Goal: Information Seeking & Learning: Check status

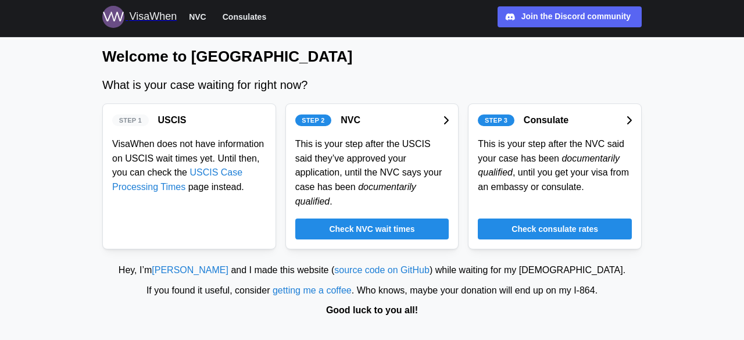
click at [403, 219] on span "Check NVC wait times" at bounding box center [371, 229] width 85 height 20
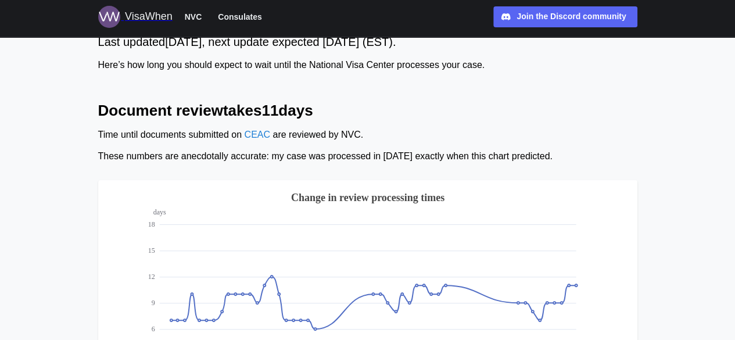
scroll to position [45, 0]
click at [471, 225] on icon at bounding box center [367, 225] width 417 height 0
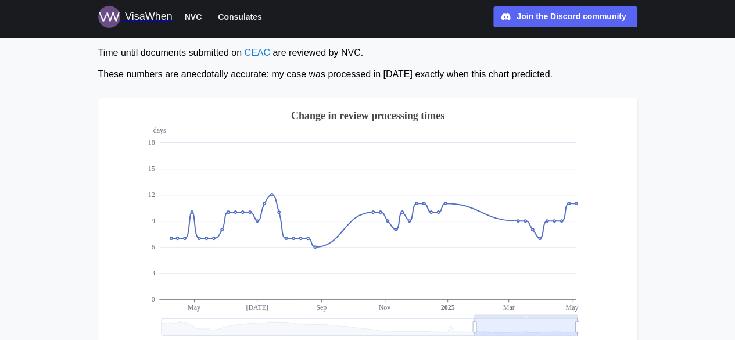
scroll to position [152, 0]
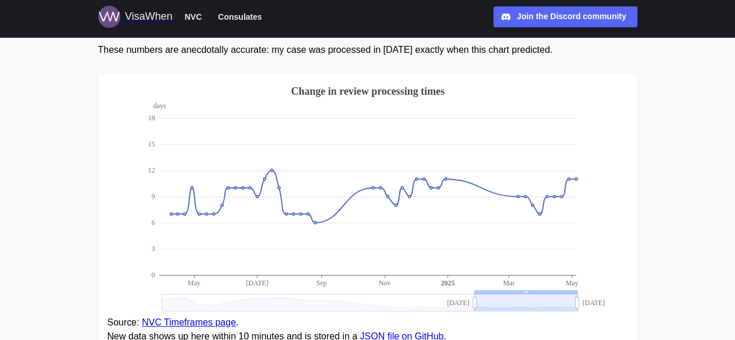
drag, startPoint x: 576, startPoint y: 301, endPoint x: 599, endPoint y: 305, distance: 23.1
drag, startPoint x: 527, startPoint y: 301, endPoint x: 600, endPoint y: 302, distance: 73.8
click at [600, 302] on icon "days 0 3 6 9 12 15 [DATE] [DATE] Sep Nov Mar [DATE] Change in review processing…" at bounding box center [368, 199] width 521 height 233
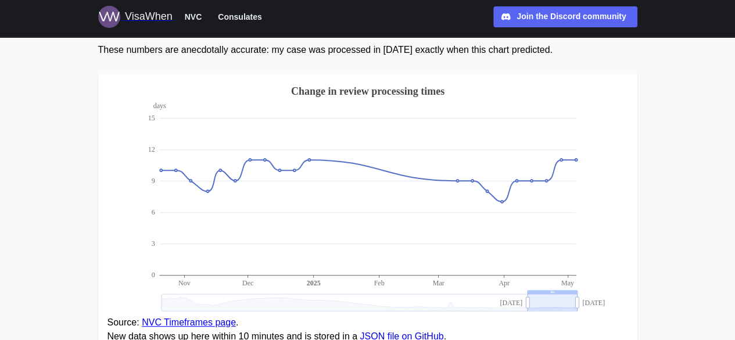
drag, startPoint x: 555, startPoint y: 299, endPoint x: 624, endPoint y: 304, distance: 69.9
click at [624, 304] on icon "days 0 3 6 9 12 [DATE] Dec Feb Mar Apr [DATE] [DATE] [DATE] Change in review pr…" at bounding box center [368, 199] width 521 height 233
drag, startPoint x: 545, startPoint y: 301, endPoint x: 582, endPoint y: 301, distance: 36.6
click at [582, 301] on icon "days 0 3 6 9 12 [DATE] Dec Feb Mar Apr [DATE] Change in review processing times" at bounding box center [368, 199] width 521 height 233
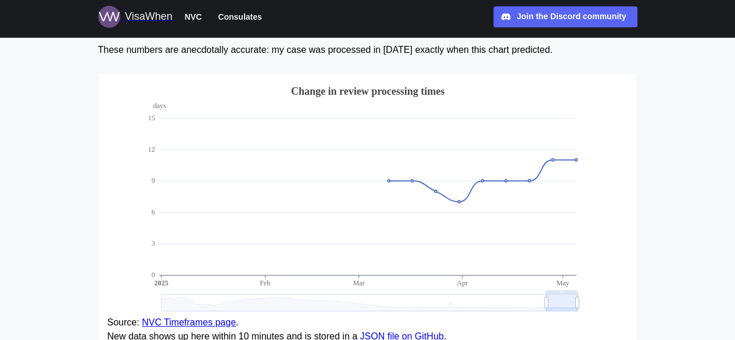
drag, startPoint x: 575, startPoint y: 302, endPoint x: 617, endPoint y: 304, distance: 41.9
click at [617, 304] on icon "days 0 3 6 9 12 [DATE] Mar Apr [DATE] Change in review processing times" at bounding box center [368, 199] width 521 height 233
click at [544, 303] on g "days 0 3 6 9 12 [DATE] Mar Apr [DATE] [DATE] 11:26:15 [DATE] 00:00:00 Change in…" at bounding box center [390, 197] width 484 height 228
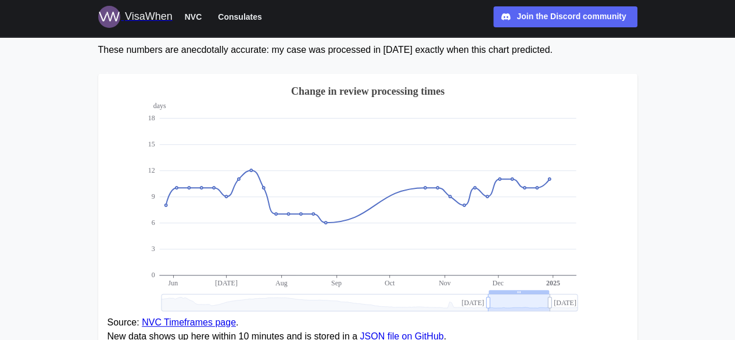
drag, startPoint x: 544, startPoint y: 303, endPoint x: 489, endPoint y: 310, distance: 54.5
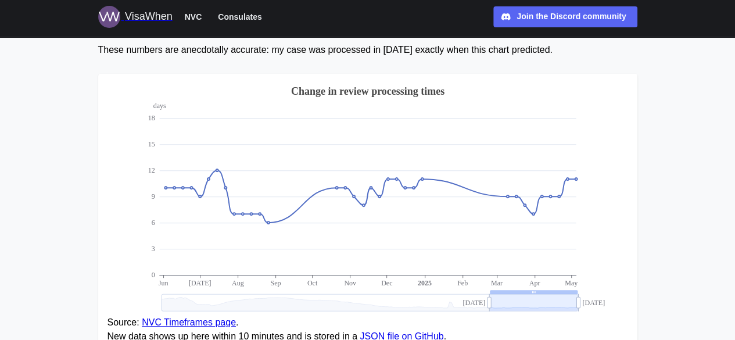
drag, startPoint x: 550, startPoint y: 305, endPoint x: 589, endPoint y: 304, distance: 39.5
drag, startPoint x: 452, startPoint y: 305, endPoint x: 349, endPoint y: 295, distance: 103.4
click at [349, 295] on g "days 0 3 6 9 12 15 [DATE] [DATE] Aug Sep Oct Nov Dec Feb Mar Apr [DATE] Change …" at bounding box center [364, 197] width 432 height 228
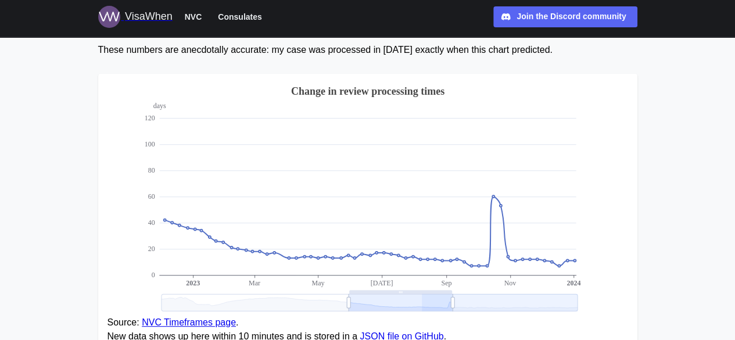
drag, startPoint x: 421, startPoint y: 304, endPoint x: 653, endPoint y: 313, distance: 231.5
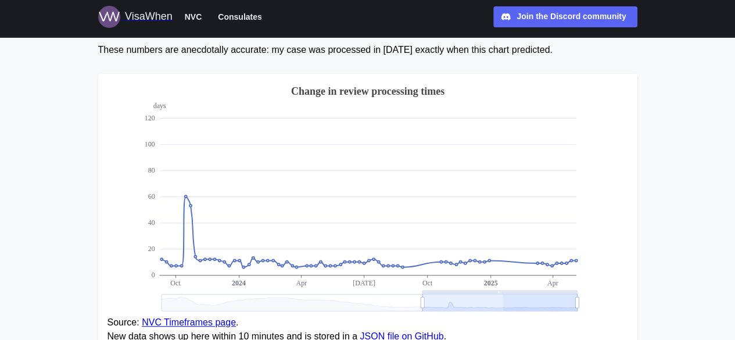
drag, startPoint x: 503, startPoint y: 304, endPoint x: 607, endPoint y: 305, distance: 104.1
click at [607, 305] on icon "days 0 20 40 60 80 100 120 Oct Apr [DATE] Oct [DATE] 2025 Change in review proc…" at bounding box center [368, 199] width 521 height 233
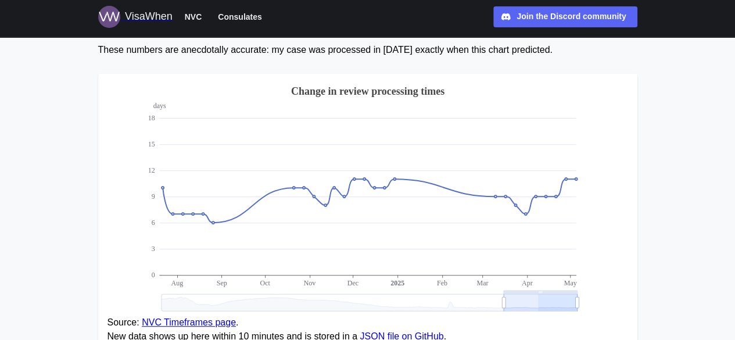
drag, startPoint x: 538, startPoint y: 304, endPoint x: 657, endPoint y: 305, distance: 119.8
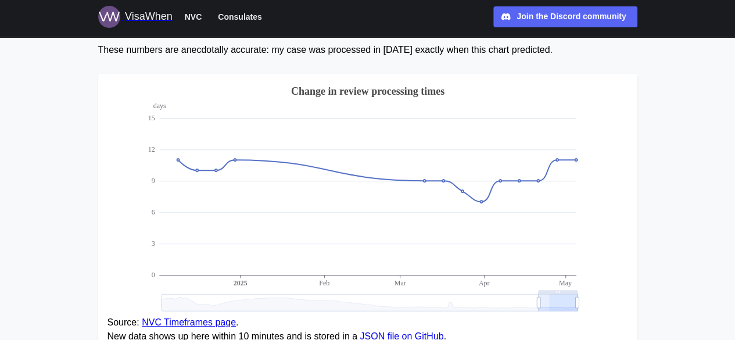
drag, startPoint x: 549, startPoint y: 303, endPoint x: 675, endPoint y: 304, distance: 126.1
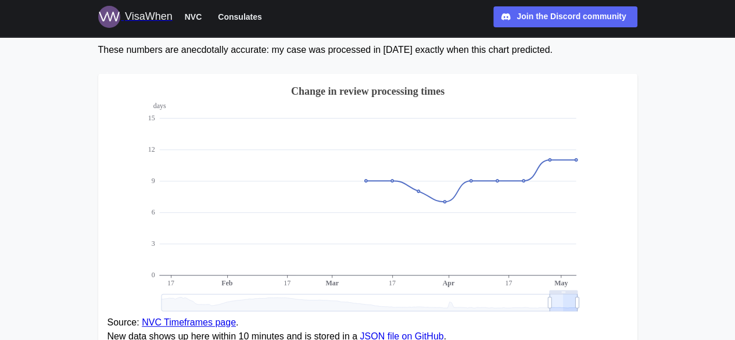
drag, startPoint x: 563, startPoint y: 303, endPoint x: 651, endPoint y: 303, distance: 88.4
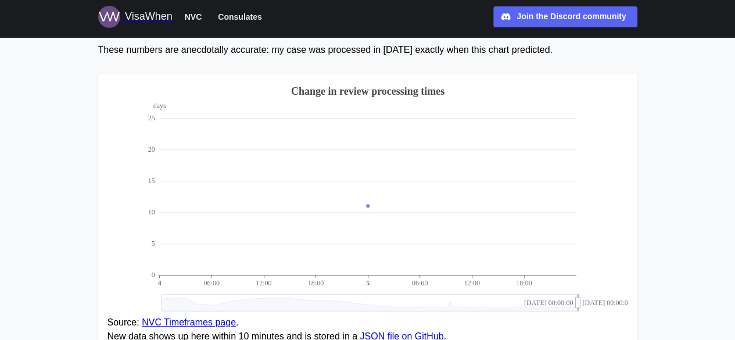
drag, startPoint x: 564, startPoint y: 302, endPoint x: 605, endPoint y: 303, distance: 40.7
drag, startPoint x: 579, startPoint y: 302, endPoint x: 606, endPoint y: 306, distance: 27.0
drag, startPoint x: 544, startPoint y: 303, endPoint x: 505, endPoint y: 302, distance: 39.0
click at [505, 302] on g "days 0 5 10 15 20 25 06:00 12:00 18:00 06:00 12:00 18:00 4 5 Change in review p…" at bounding box center [364, 197] width 432 height 228
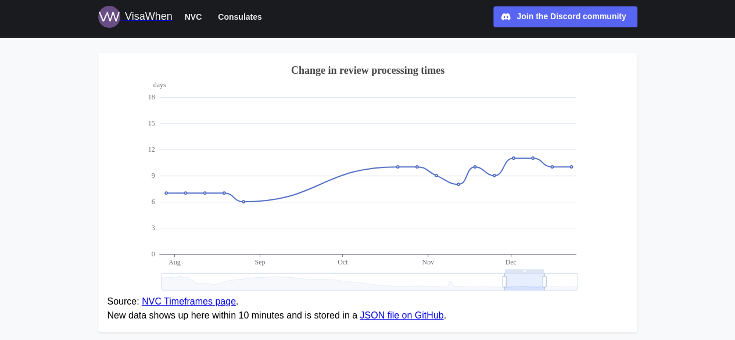
scroll to position [174, 0]
